Goal: Task Accomplishment & Management: Use online tool/utility

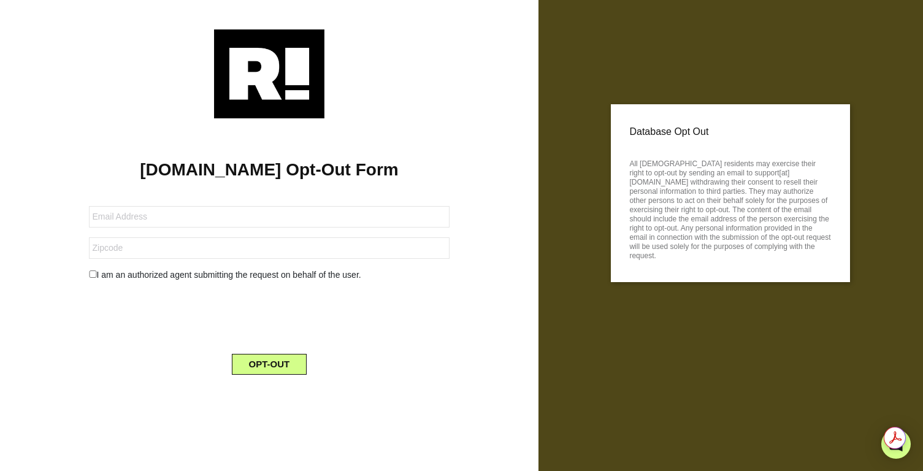
click at [182, 234] on form "I am an authorized agent submitting the request on behalf of the user. OPT-OUT" at bounding box center [269, 282] width 361 height 183
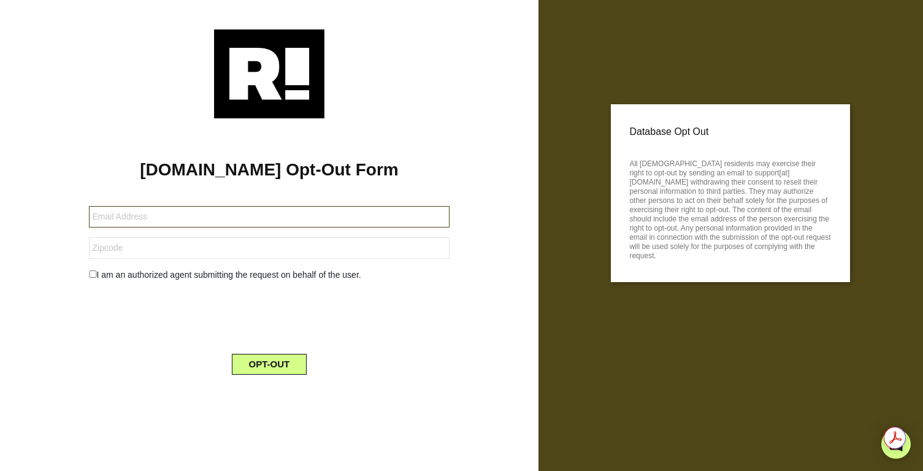
click at [177, 226] on input "text" at bounding box center [269, 216] width 361 height 21
type input "[PERSON_NAME][EMAIL_ADDRESS][DOMAIN_NAME]"
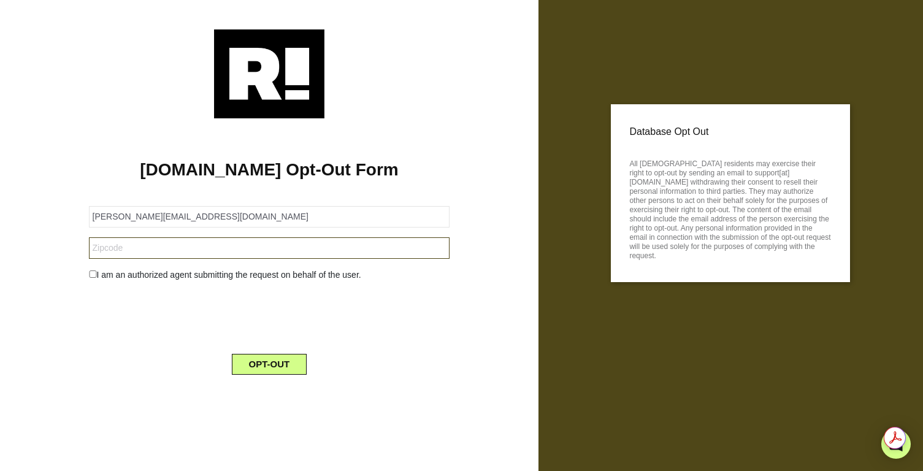
click at [186, 243] on input "text" at bounding box center [269, 247] width 361 height 21
type input "55344"
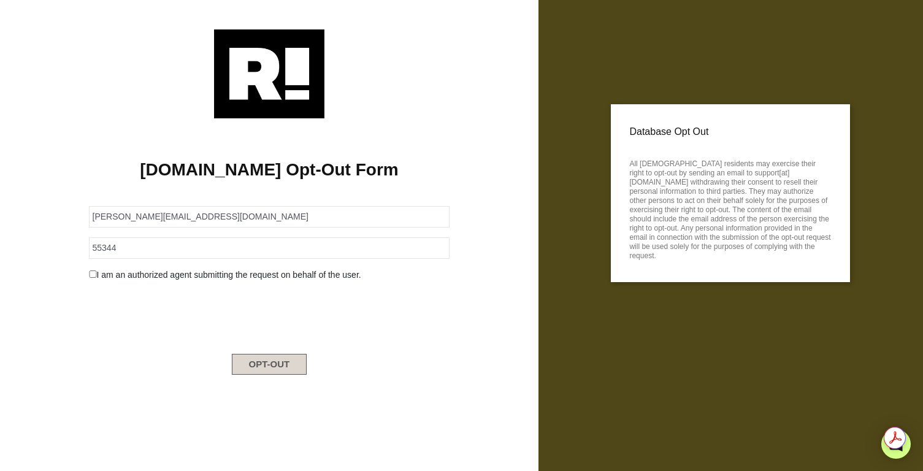
click at [290, 360] on button "OPT-OUT" at bounding box center [269, 364] width 75 height 21
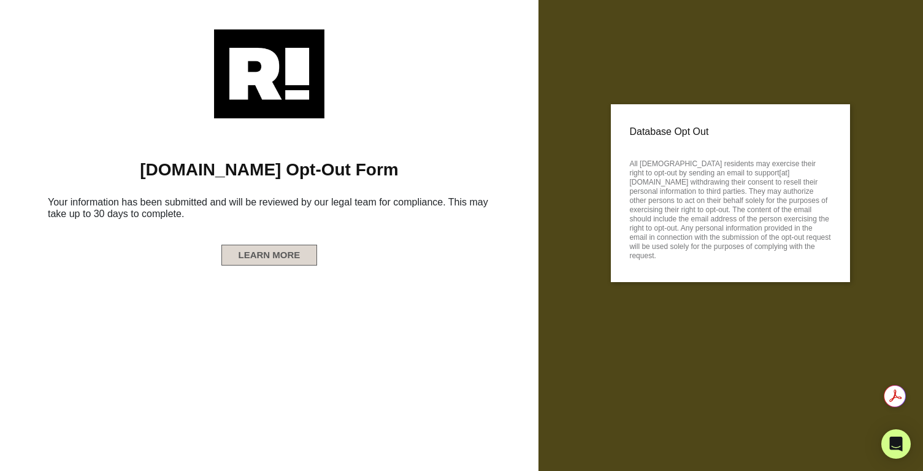
click at [280, 260] on button "LEARN MORE" at bounding box center [269, 255] width 96 height 21
